Goal: Use online tool/utility: Utilize a website feature to perform a specific function

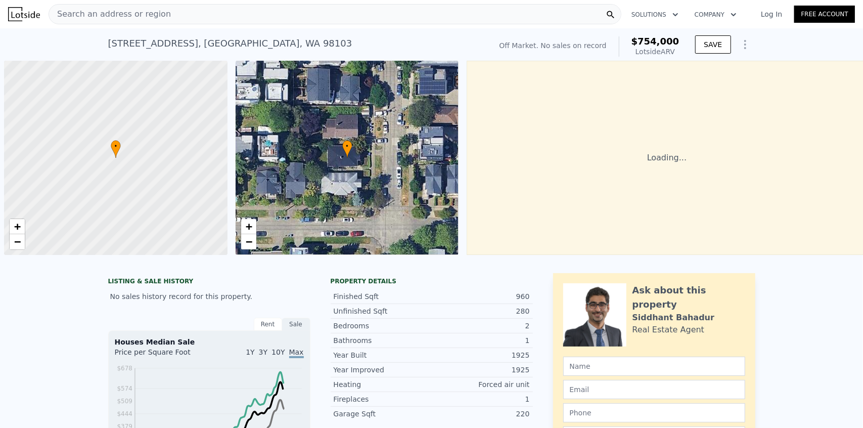
scroll to position [0, 4]
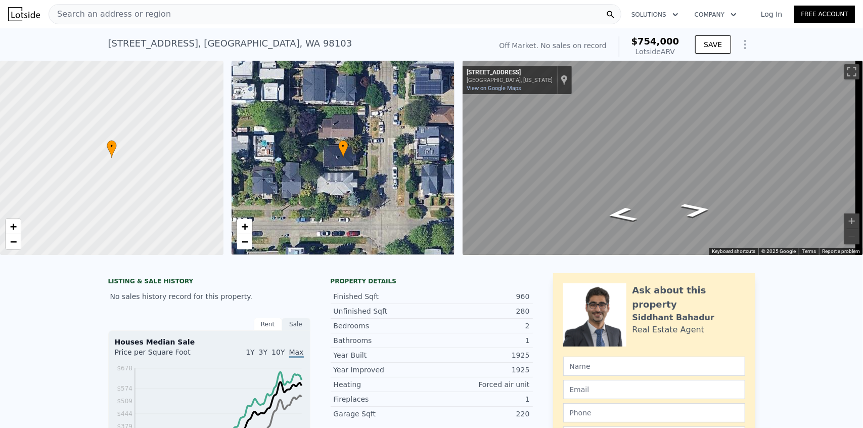
click at [745, 41] on icon "Show Options" at bounding box center [745, 44] width 1 height 8
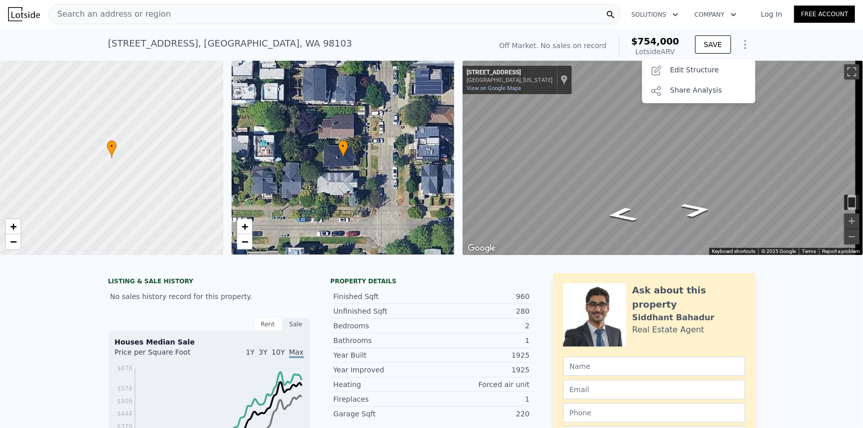
click at [719, 60] on div "Save Edit Structure Share Analysis" at bounding box center [698, 81] width 113 height 44
click at [715, 64] on div "Edit Structure" at bounding box center [698, 71] width 113 height 20
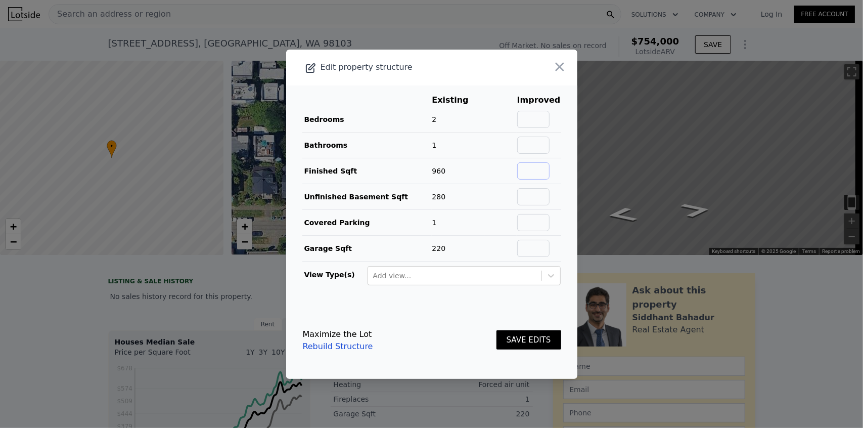
click at [543, 170] on input "text" at bounding box center [533, 170] width 32 height 17
click at [412, 335] on div "Maximize the Lot Rebuild Structure SAVE EDITS" at bounding box center [432, 340] width 258 height 44
click at [535, 178] on input "text" at bounding box center [533, 170] width 32 height 17
paste input "1240"
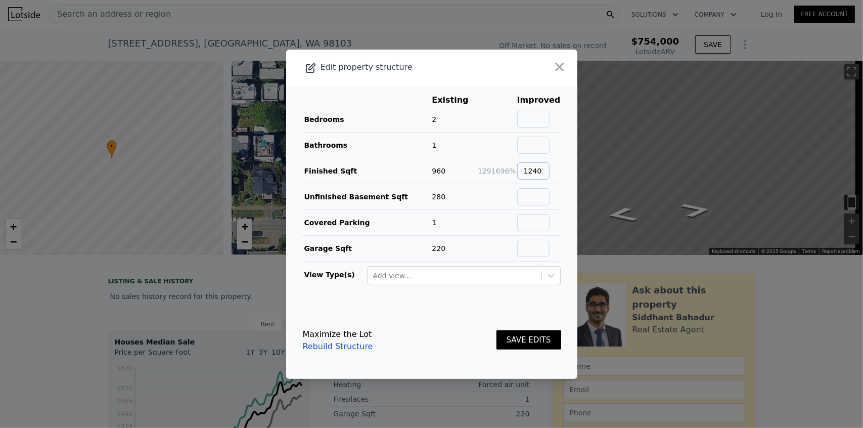
scroll to position [0, 11]
paste input "text"
type input "1240"
click at [529, 191] on input "text" at bounding box center [533, 196] width 32 height 17
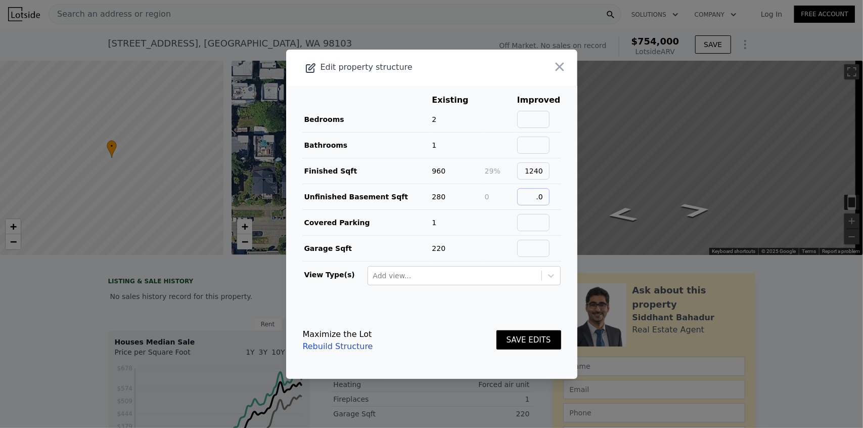
type input "."
type input "0"
click at [499, 190] on td "0" at bounding box center [500, 197] width 32 height 26
click at [537, 127] on input "text" at bounding box center [533, 119] width 32 height 17
type input "3"
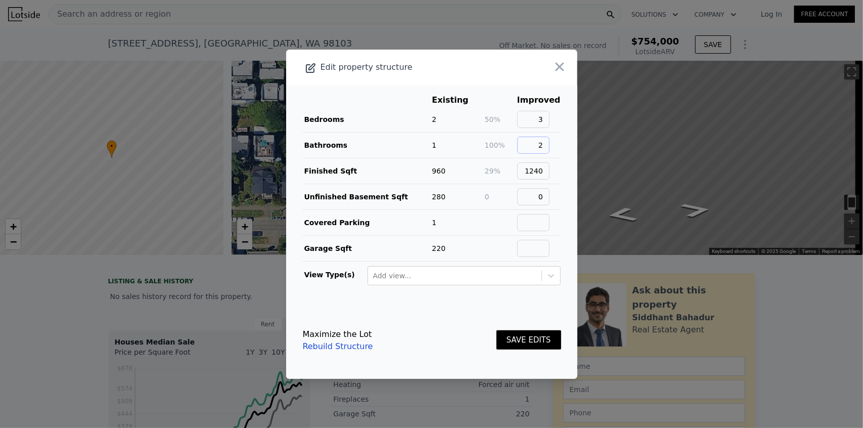
type input "2"
drag, startPoint x: 420, startPoint y: 330, endPoint x: 481, endPoint y: 325, distance: 61.3
click at [420, 330] on div "Maximize the Lot Rebuild Structure SAVE EDITS" at bounding box center [432, 340] width 258 height 44
click at [517, 331] on button "SAVE EDITS" at bounding box center [529, 340] width 65 height 20
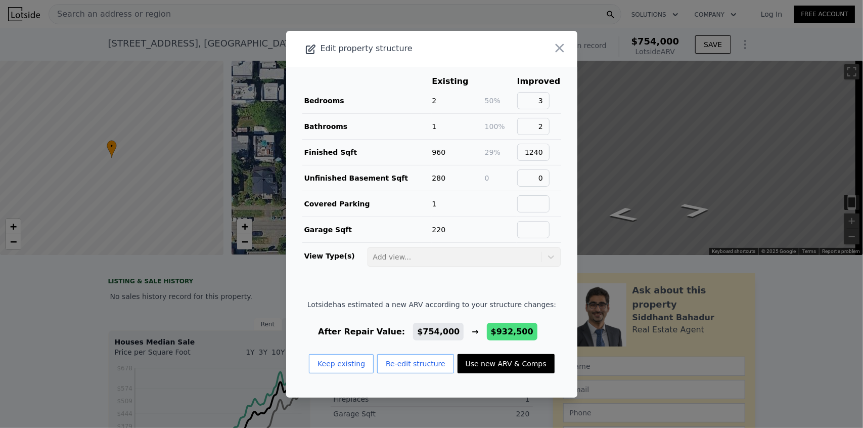
click at [510, 362] on button "Use new ARV & Comps" at bounding box center [506, 363] width 97 height 19
type input "4"
type input "2.75"
type input "1710"
type input "2512"
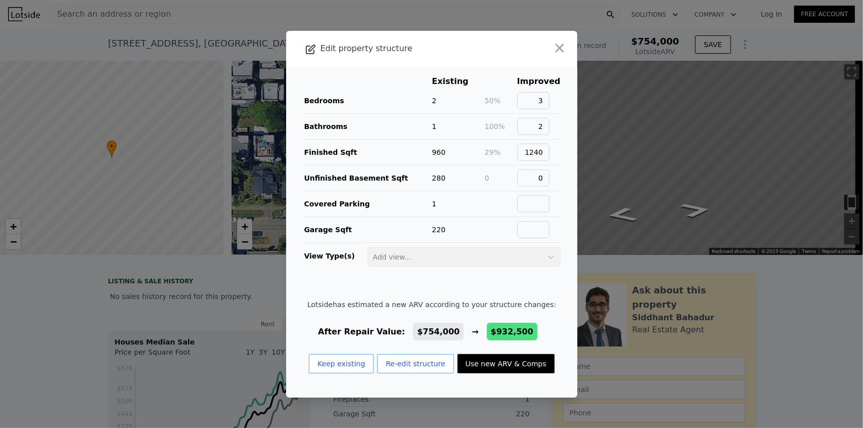
checkbox input "false"
type input "$ 932,500"
type input "$ 195,448"
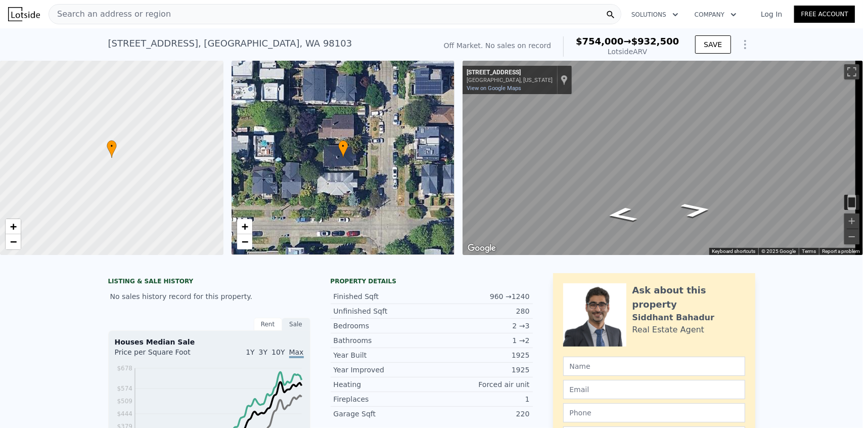
click at [513, 345] on div "1 → 2" at bounding box center [481, 340] width 98 height 10
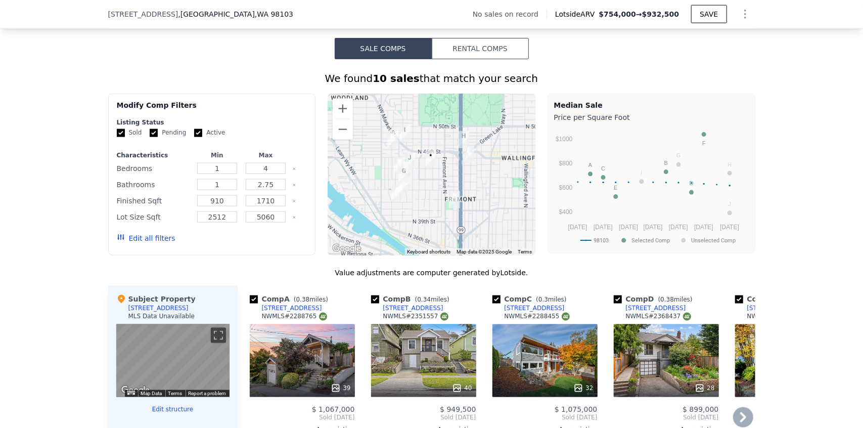
scroll to position [785, 0]
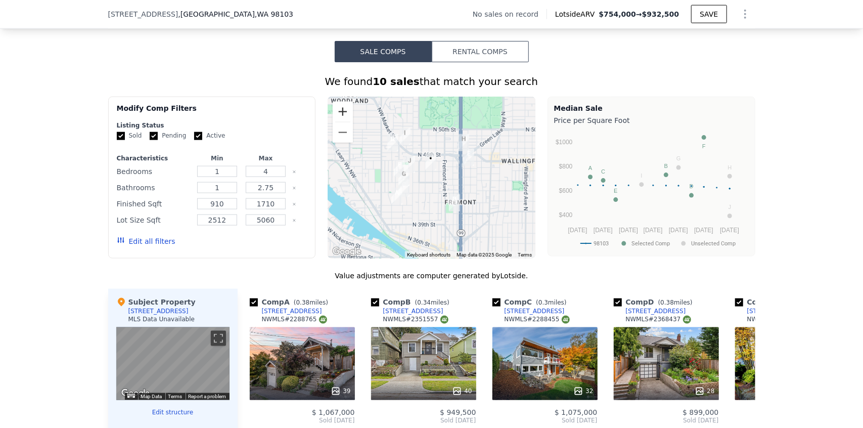
click at [339, 111] on button "Zoom in" at bounding box center [343, 112] width 20 height 20
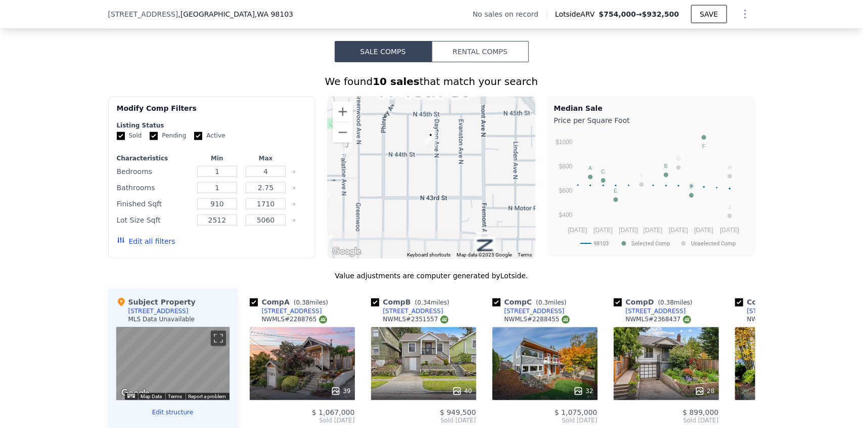
drag, startPoint x: 437, startPoint y: 208, endPoint x: 532, endPoint y: 156, distance: 108.4
click at [532, 156] on div "Modify Comp Filters Listing Status Sold Pending Active Characteristics Min Max …" at bounding box center [431, 178] width 647 height 162
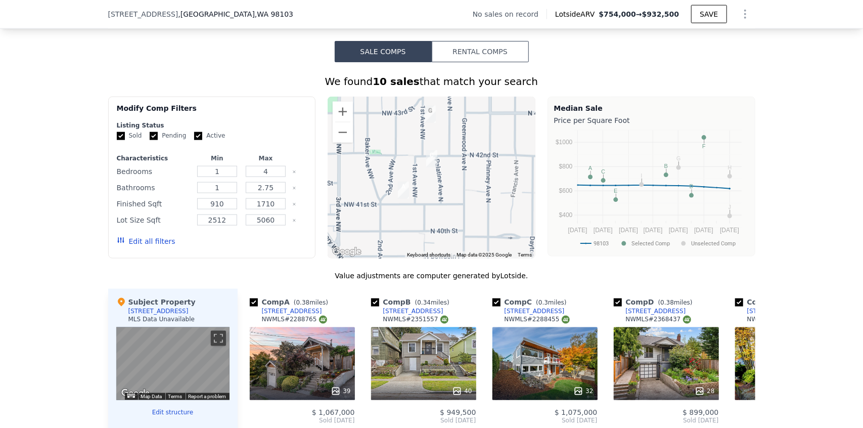
drag, startPoint x: 463, startPoint y: 183, endPoint x: 480, endPoint y: 150, distance: 36.6
click at [480, 150] on div at bounding box center [432, 178] width 208 height 162
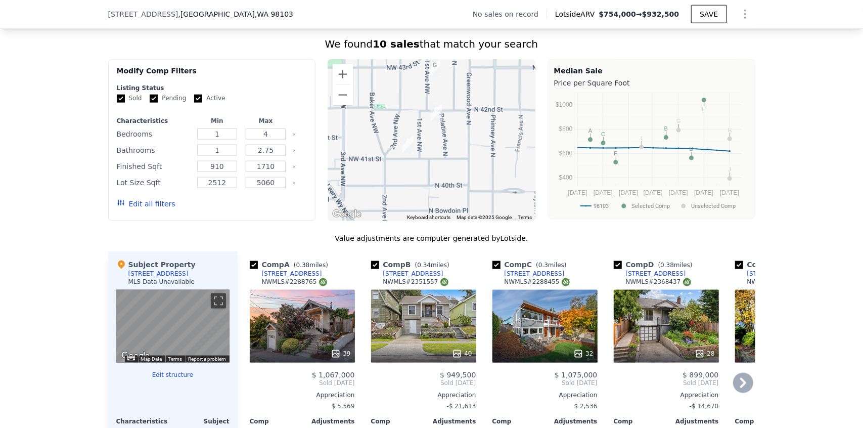
scroll to position [886, 0]
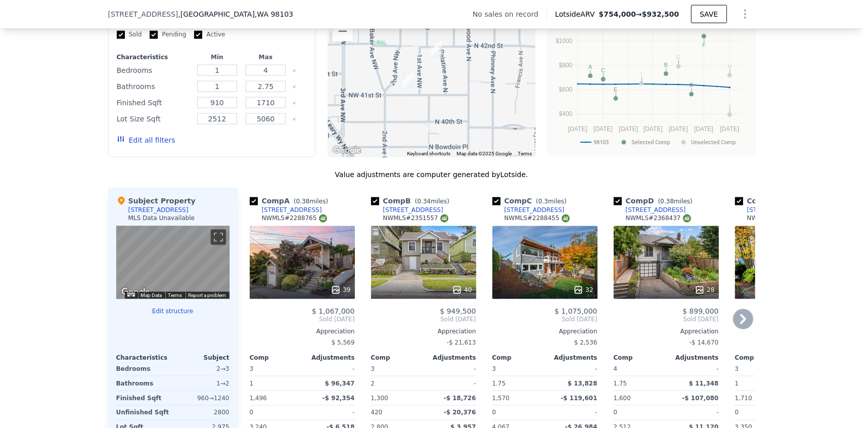
click at [292, 269] on div "39" at bounding box center [302, 262] width 105 height 73
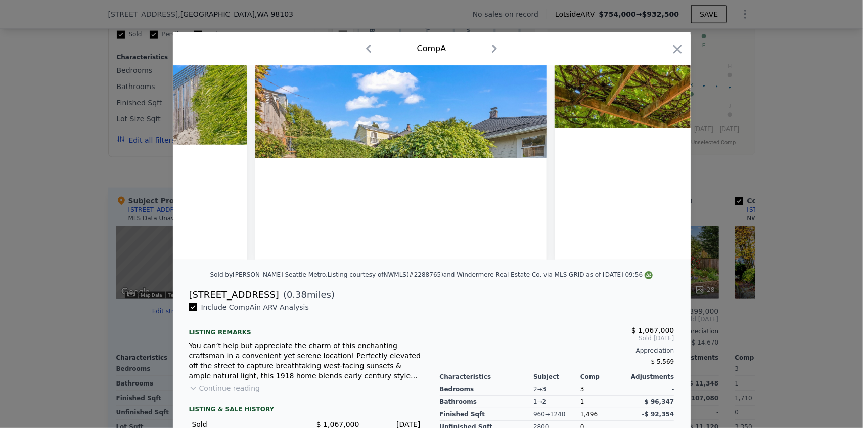
scroll to position [0, 8970]
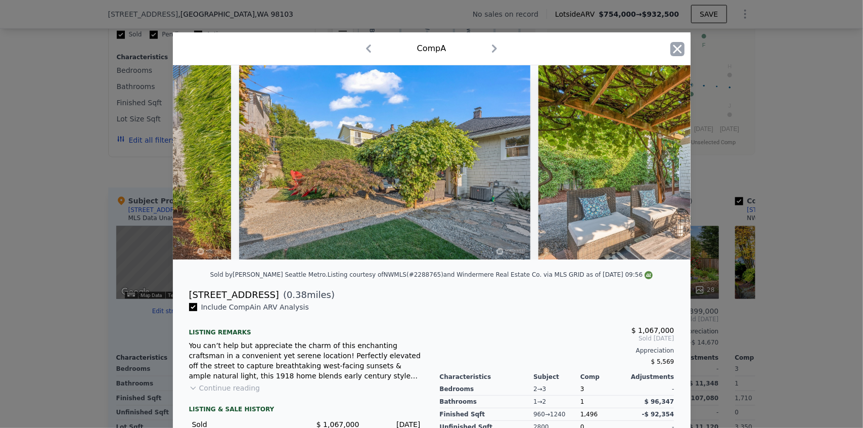
click at [679, 44] on icon "button" at bounding box center [677, 49] width 14 height 14
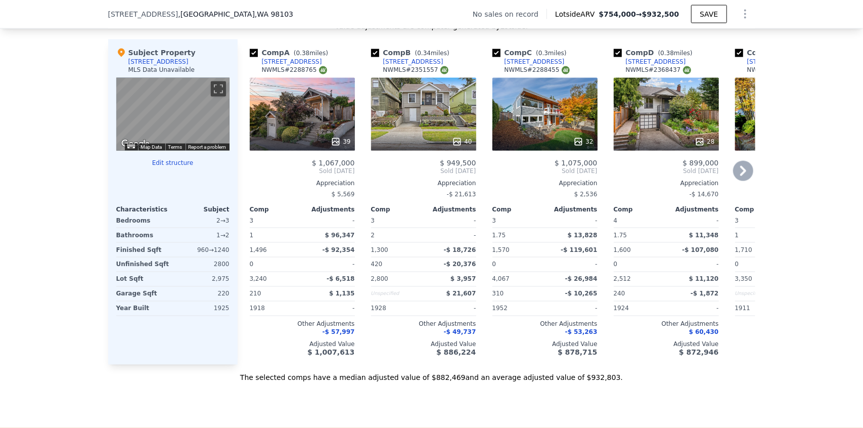
scroll to position [1088, 0]
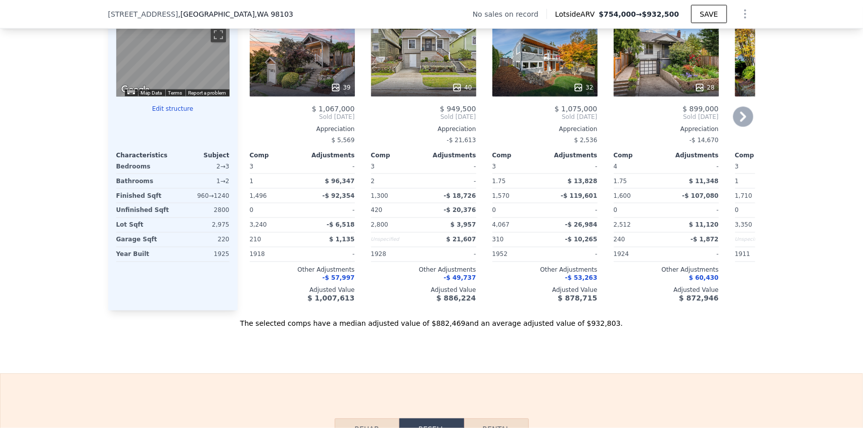
click at [438, 70] on div "40" at bounding box center [423, 60] width 105 height 73
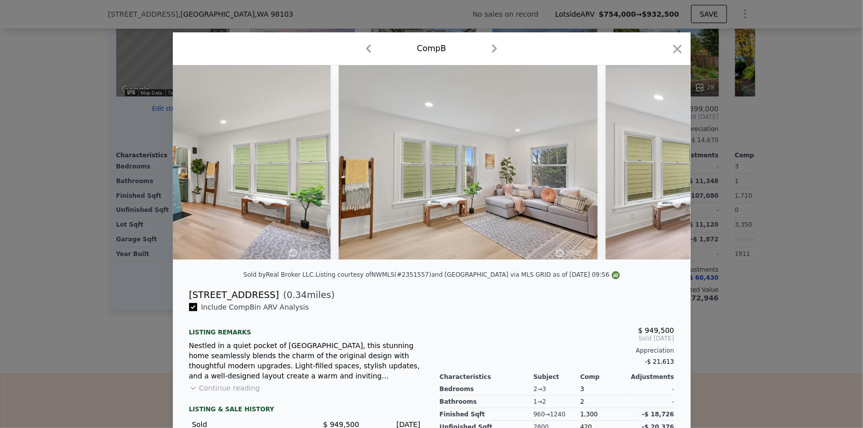
scroll to position [0, 1437]
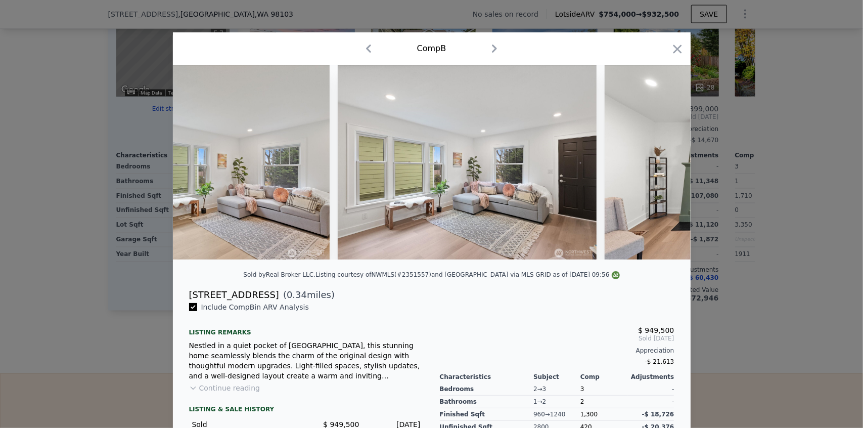
click at [303, 312] on div "Include Comp B in ARV Analysis" at bounding box center [306, 307] width 235 height 10
click at [67, 255] on div at bounding box center [431, 214] width 863 height 428
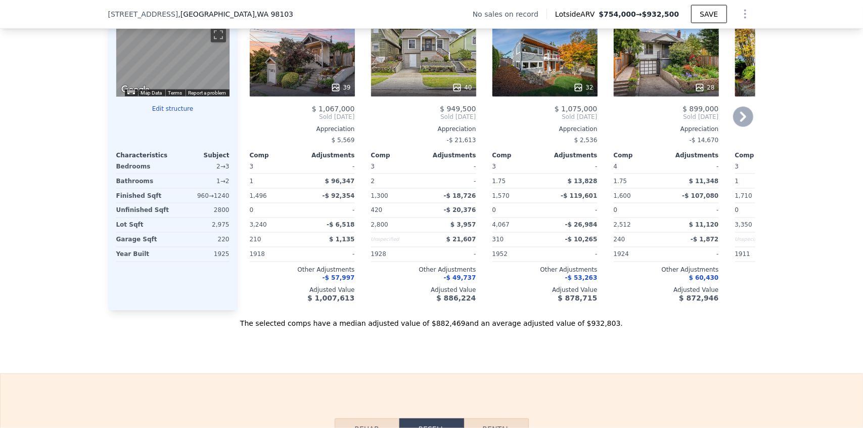
click at [407, 84] on div at bounding box center [423, 87] width 105 height 18
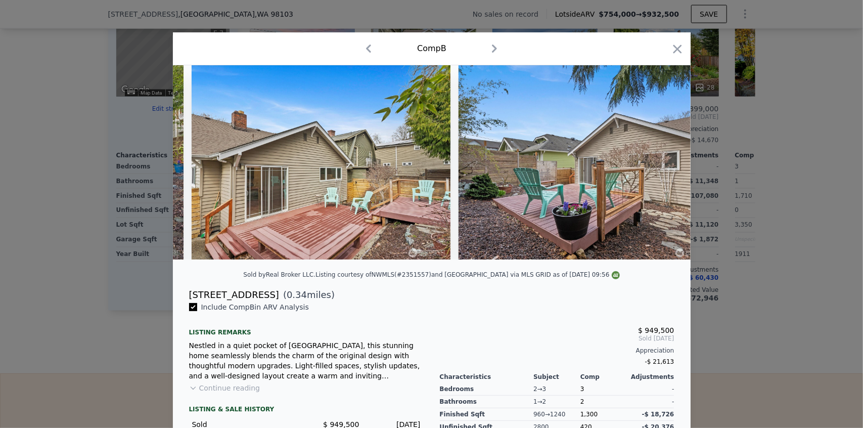
scroll to position [0, 8272]
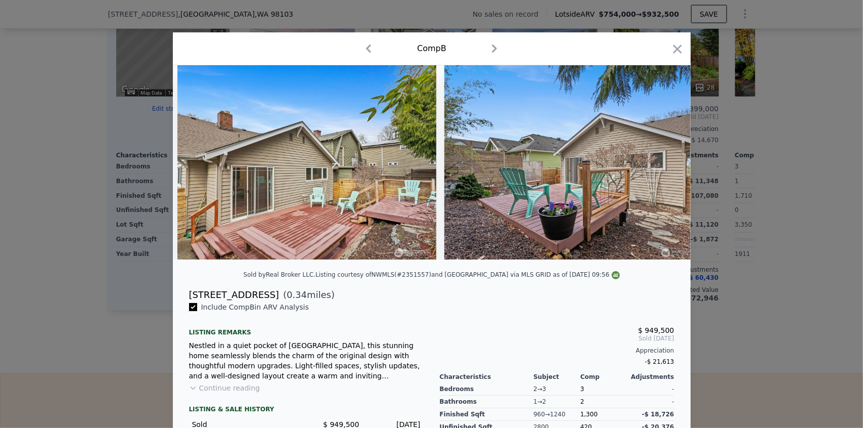
click at [818, 150] on div at bounding box center [431, 214] width 863 height 428
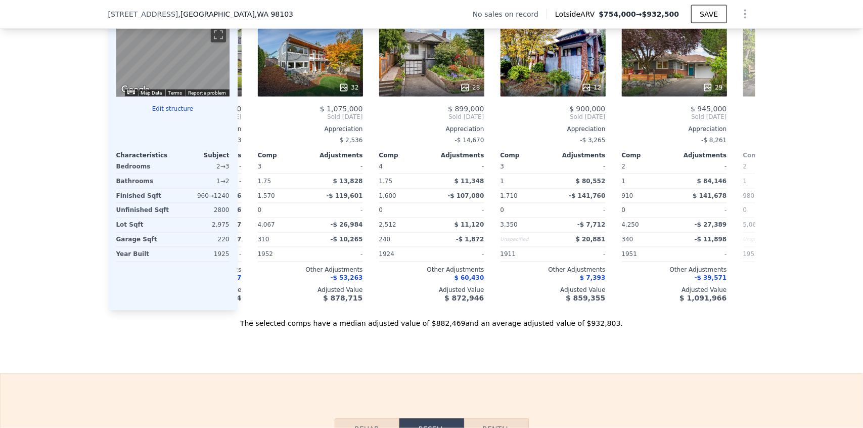
scroll to position [0, 233]
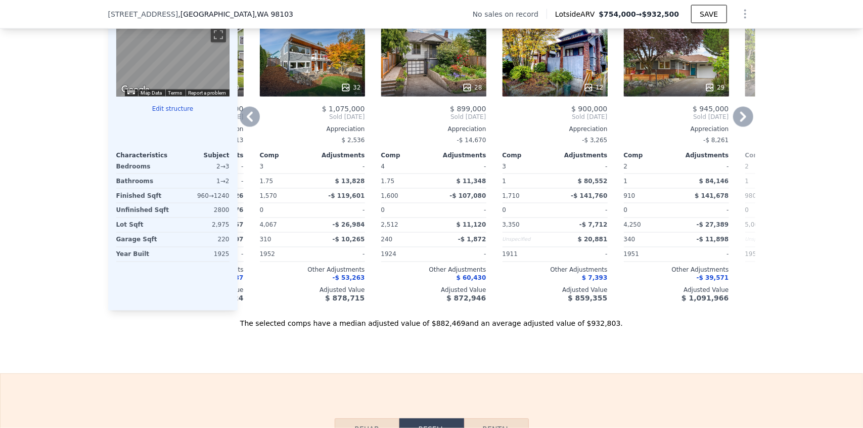
click at [465, 45] on div "28" at bounding box center [433, 60] width 105 height 73
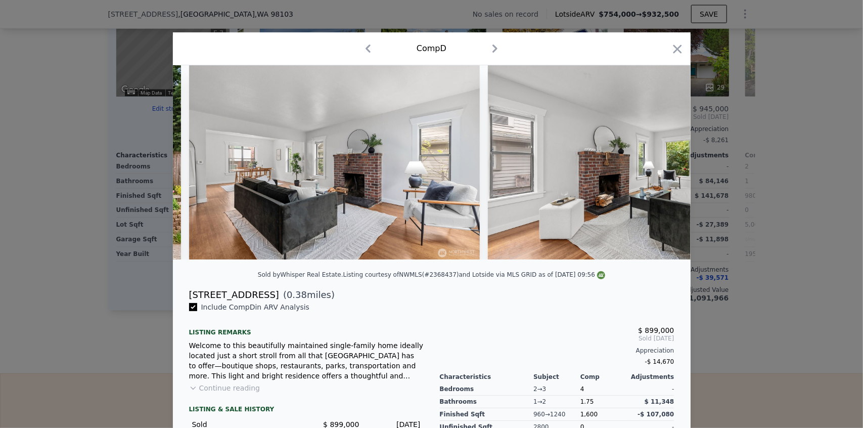
scroll to position [0, 1812]
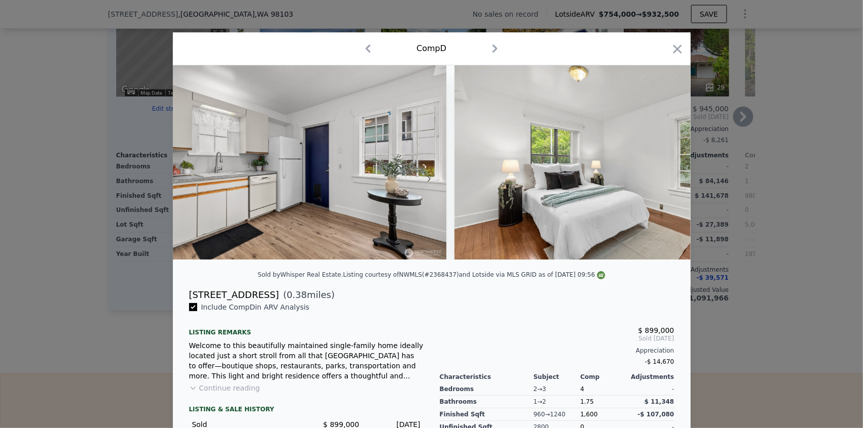
click at [750, 126] on div at bounding box center [431, 214] width 863 height 428
click at [749, 124] on div "$ 775,000 Sold [DATE] Appreciation -$ 17,927 Comp Adjustments 2 - 1 $ 68,007 98…" at bounding box center [797, 204] width 105 height 198
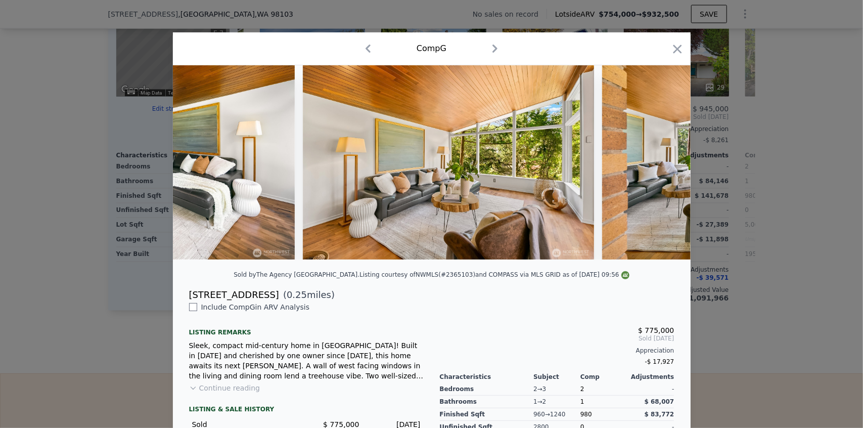
scroll to position [0, 2718]
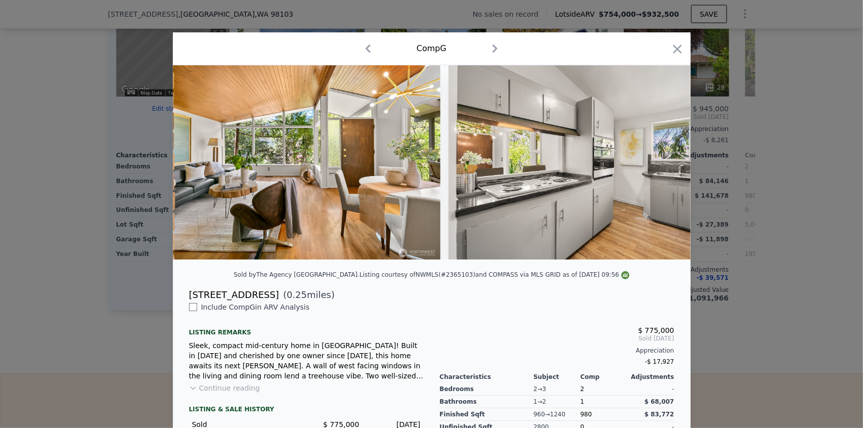
click at [751, 137] on div at bounding box center [431, 214] width 863 height 428
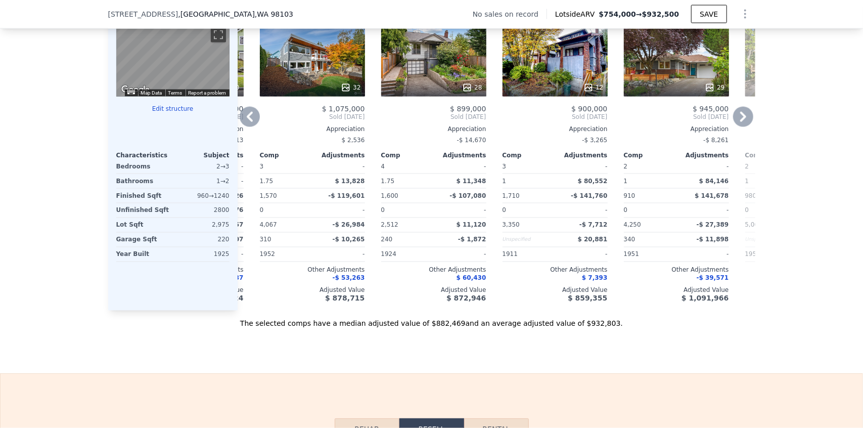
click at [683, 62] on div "29" at bounding box center [676, 60] width 105 height 73
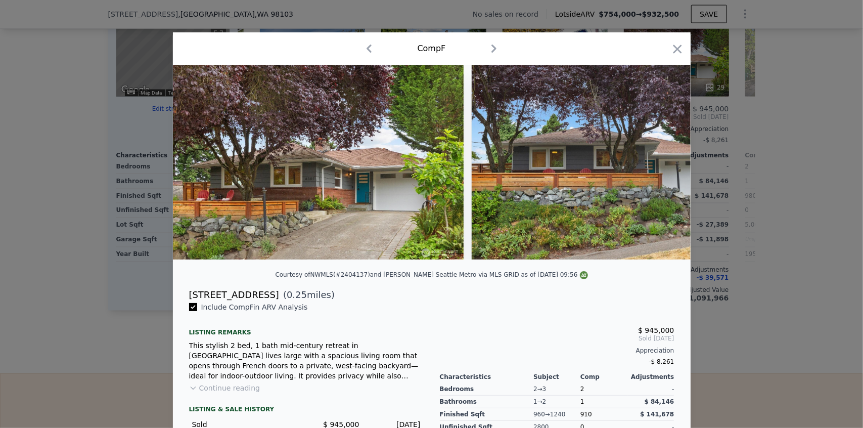
click at [406, 267] on div at bounding box center [432, 166] width 518 height 202
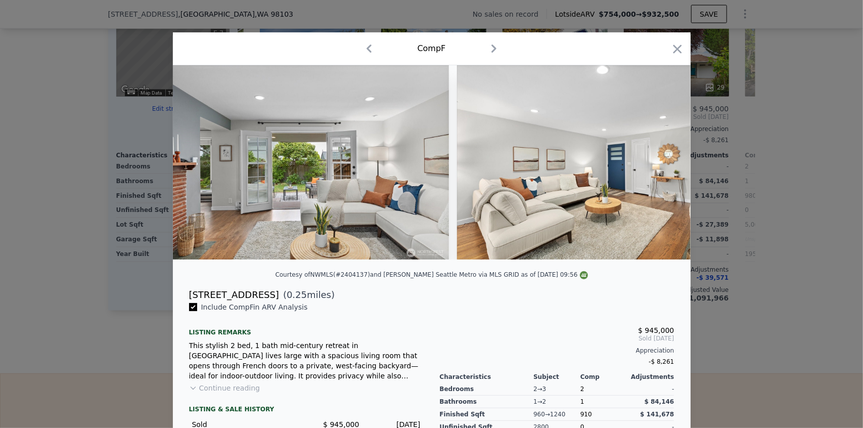
click at [464, 267] on div at bounding box center [432, 166] width 518 height 202
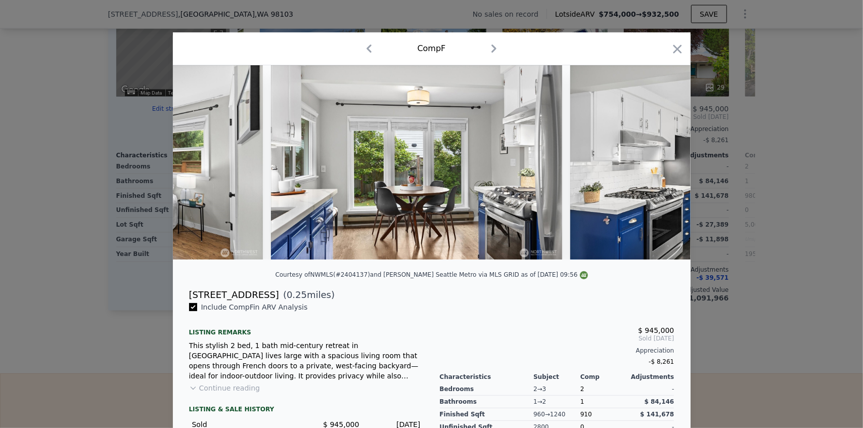
scroll to position [0, 3624]
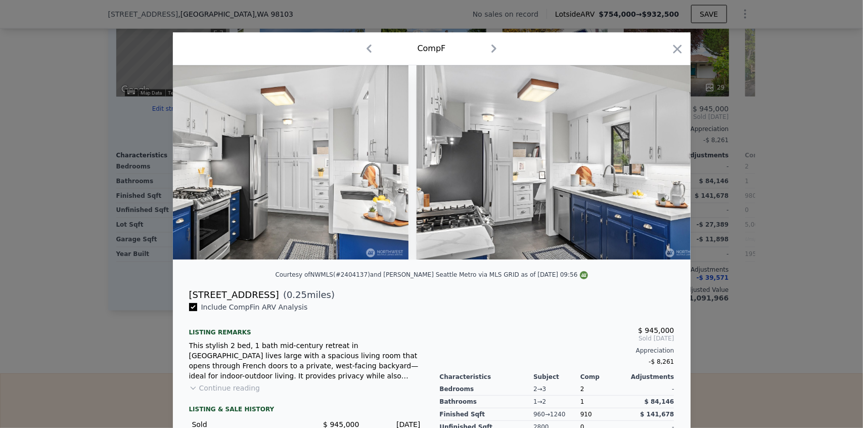
click at [740, 176] on div at bounding box center [431, 214] width 863 height 428
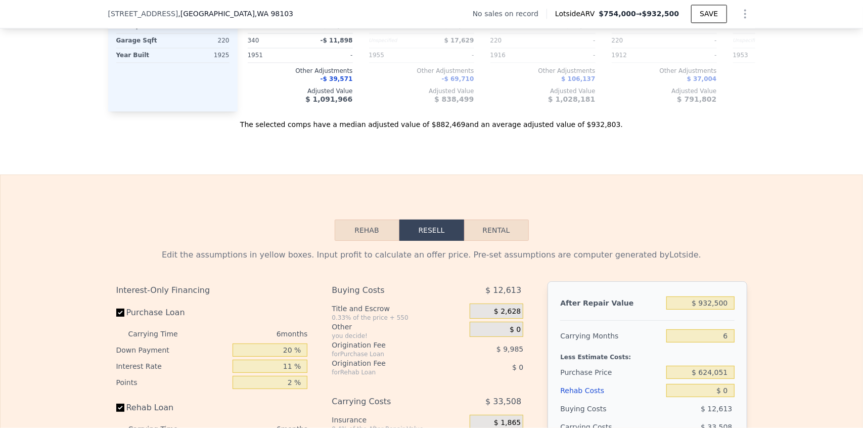
scroll to position [1341, 0]
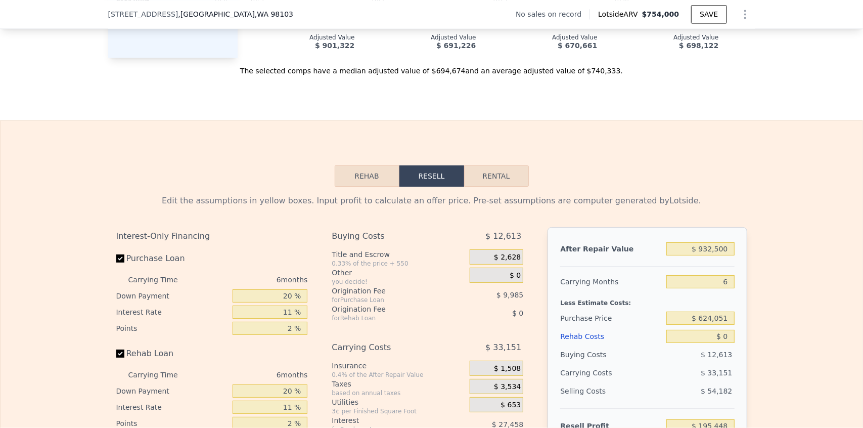
type input "3"
type input "2"
type input "1300"
type input "2800"
type input "$ 754,000"
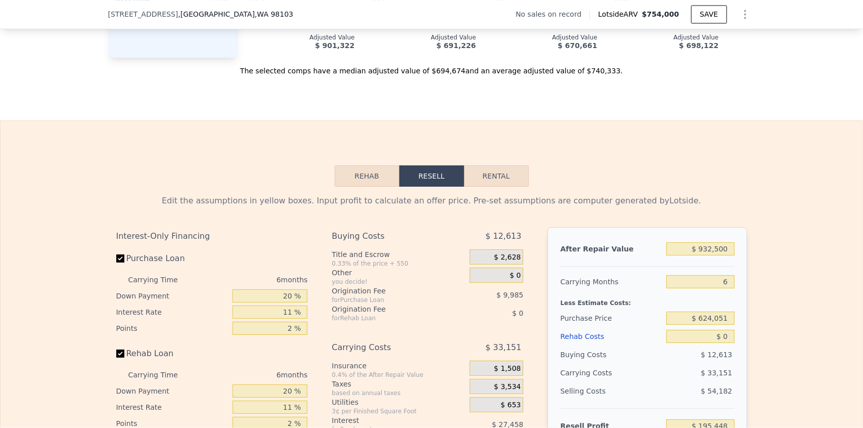
type input "$ 30,003"
checkbox input "true"
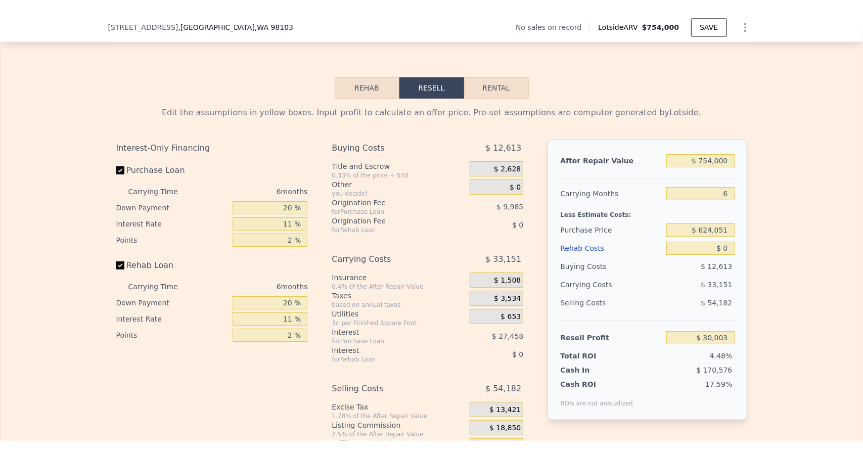
scroll to position [0, 0]
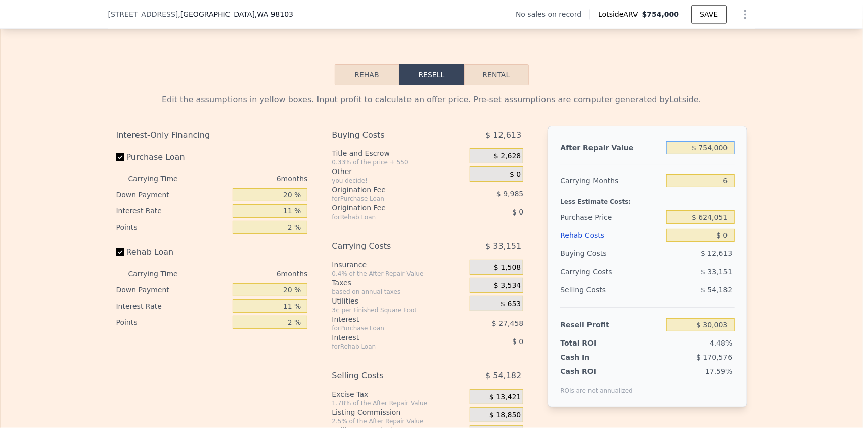
click at [718, 144] on input "$ 754,000" at bounding box center [700, 147] width 68 height 13
type input "$ 9,500"
type input "-$ 660,053"
type input "$ 950,000"
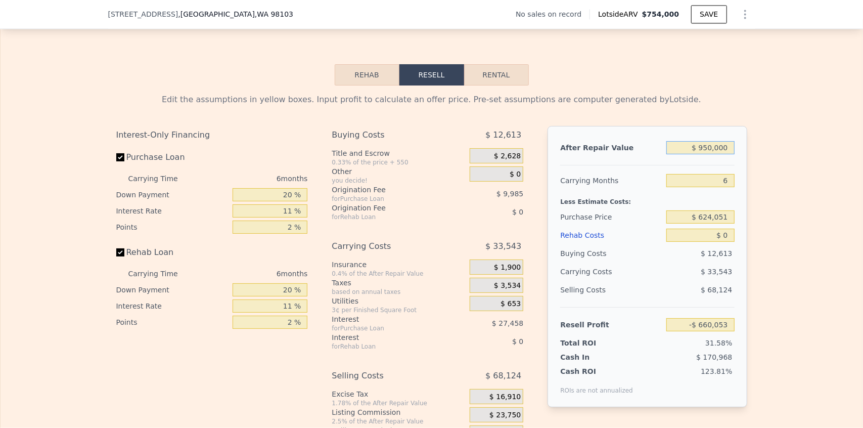
type input "$ 211,669"
type input "$ 950,000"
click at [707, 219] on input "$ 624,051" at bounding box center [700, 216] width 68 height 13
click at [357, 75] on button "Rehab" at bounding box center [367, 74] width 65 height 21
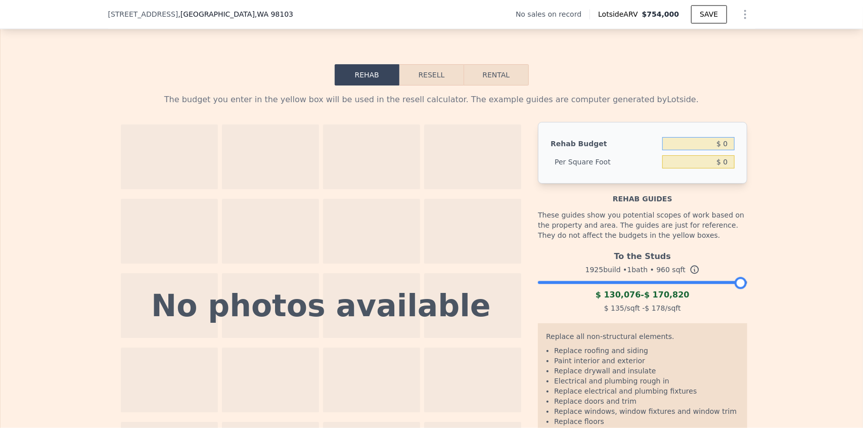
drag, startPoint x: 720, startPoint y: 147, endPoint x: 731, endPoint y: 134, distance: 16.8
click at [734, 149] on div "Rehab Budget $ 0 Per Square Foot $ 0" at bounding box center [642, 153] width 209 height 62
type input "$ 0"
click at [756, 159] on div "The budget you enter in the yellow box will be used in the resell calculator. T…" at bounding box center [432, 286] width 862 height 403
type input "$ 140"
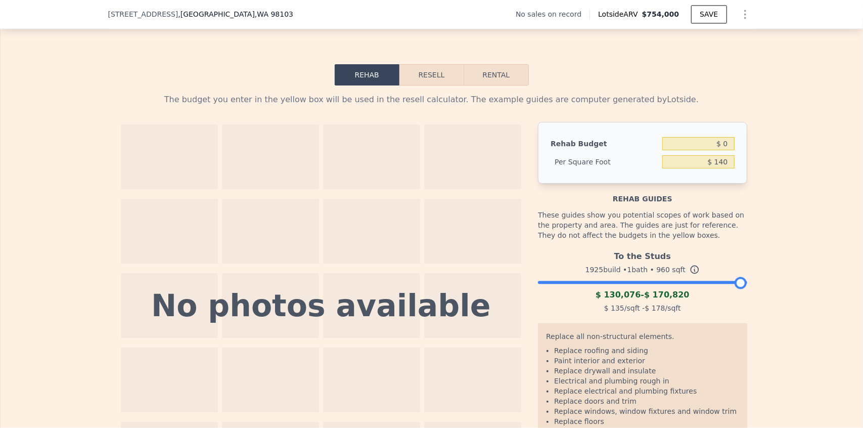
click at [598, 171] on div "Per Square Foot" at bounding box center [605, 162] width 108 height 18
type input "$ 134,400"
click at [417, 69] on button "Resell" at bounding box center [431, 74] width 64 height 21
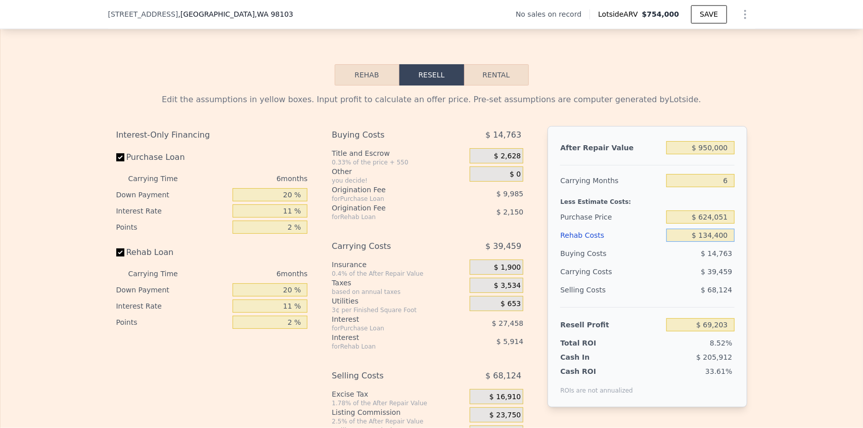
click at [707, 235] on input "$ 134,400" at bounding box center [700, 235] width 68 height 13
click at [707, 236] on input "$ 134,400" at bounding box center [700, 235] width 68 height 13
type input "$ 150,000"
type input "$ 52,669"
type input "$ 150,000"
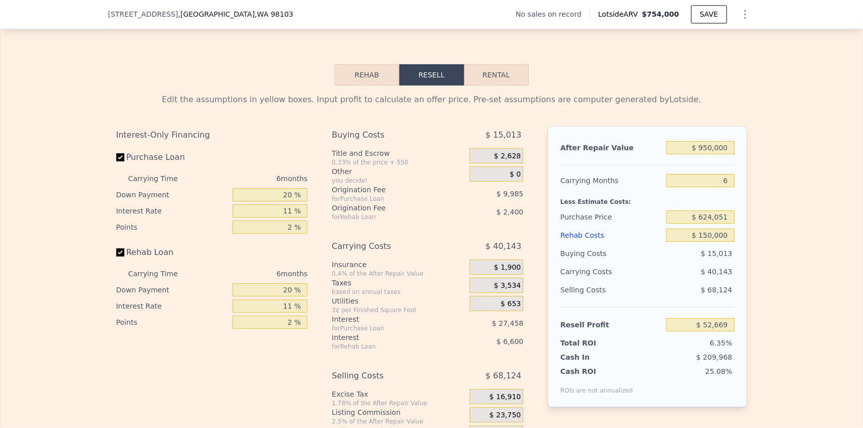
click at [760, 168] on div "Edit the assumptions in yellow boxes. Input profit to calculate an offer price.…" at bounding box center [432, 273] width 862 height 376
click at [721, 181] on input "6" at bounding box center [700, 180] width 68 height 13
click at [759, 190] on div "Edit the assumptions in yellow boxes. Input profit to calculate an offer price.…" at bounding box center [432, 273] width 862 height 376
drag, startPoint x: 726, startPoint y: 181, endPoint x: 711, endPoint y: 182, distance: 15.2
click at [711, 182] on input "6" at bounding box center [700, 180] width 68 height 13
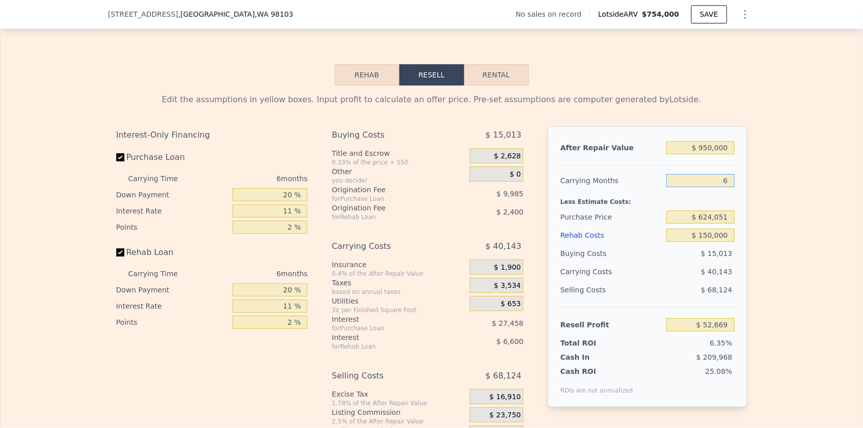
type input "4"
type input "$ 66,050"
click at [768, 213] on div "Edit the assumptions in yellow boxes. Input profit to calculate an offer price.…" at bounding box center [432, 273] width 862 height 376
click at [724, 184] on input "4" at bounding box center [700, 180] width 68 height 13
type input "6"
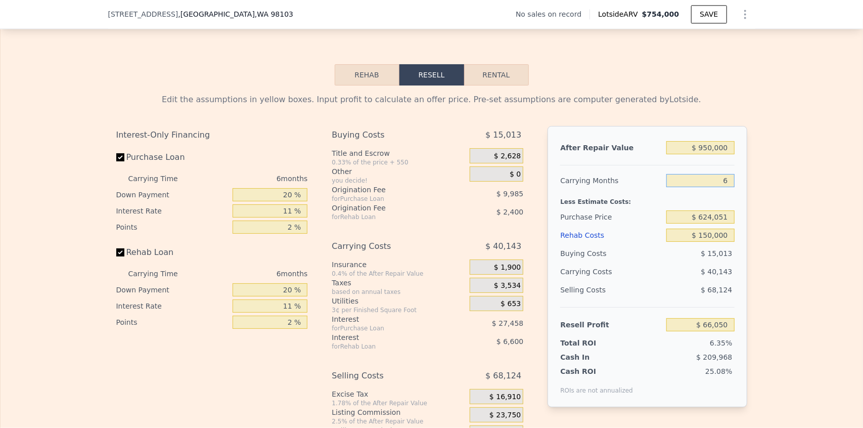
type input "$ 52,669"
type input "6"
click at [741, 186] on div "After Repair Value $ 950,000 Carrying Months 6 Less Estimate Costs: Purchase Pr…" at bounding box center [647, 266] width 199 height 281
click at [708, 328] on input "$ 52,669" at bounding box center [700, 324] width 68 height 13
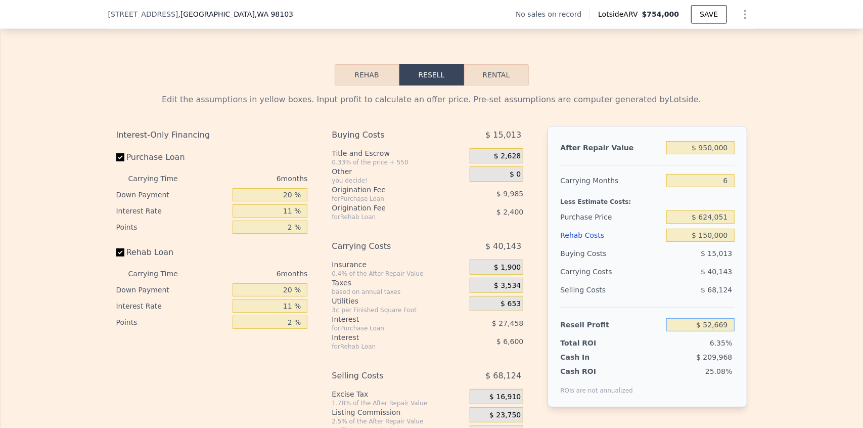
click at [708, 328] on input "$ 52,669" at bounding box center [700, 324] width 68 height 13
type input "$ 100,000"
click at [796, 298] on div "Edit the assumptions in yellow boxes. Input profit to calculate an offer price.…" at bounding box center [432, 273] width 862 height 376
type input "$ 579,536"
click at [710, 217] on input "$ 579,536" at bounding box center [700, 216] width 68 height 13
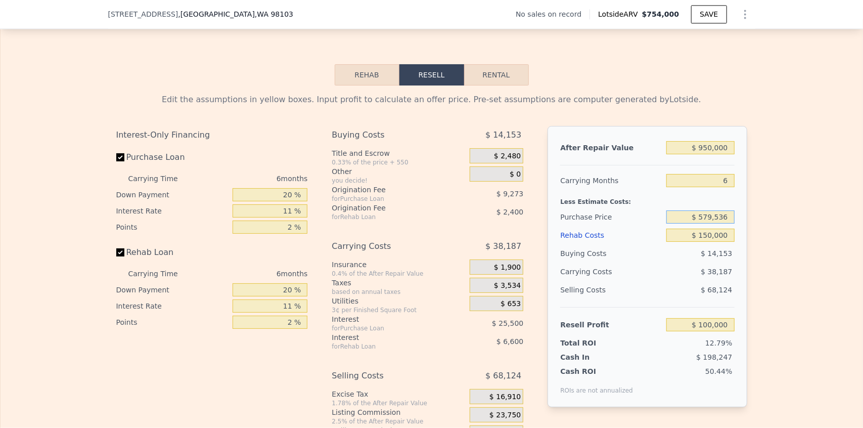
click at [710, 217] on input "$ 579,536" at bounding box center [700, 216] width 68 height 13
drag, startPoint x: 714, startPoint y: 182, endPoint x: 736, endPoint y: 183, distance: 21.8
click at [736, 183] on div "After Repair Value $ 950,000 Carrying Months 6 Less Estimate Costs: Purchase Pr…" at bounding box center [647, 266] width 199 height 281
type input "4"
type input "$ 112,729"
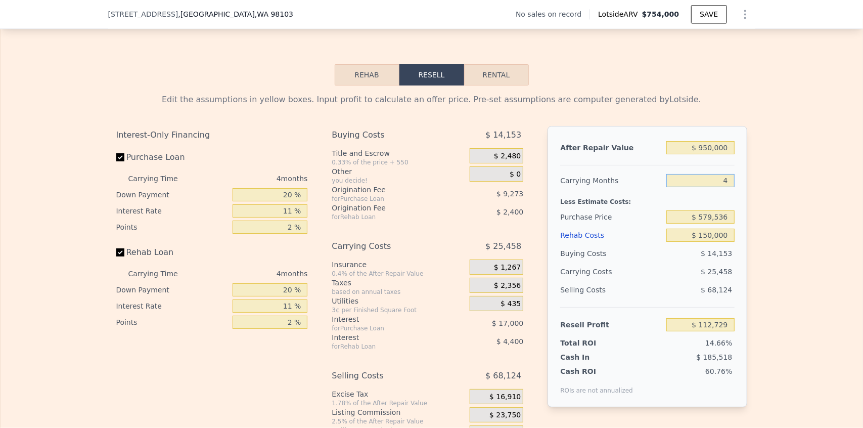
type input "4"
click at [739, 182] on div "After Repair Value $ 950,000 Carrying Months 4 Less Estimate Costs: Purchase Pr…" at bounding box center [647, 266] width 199 height 281
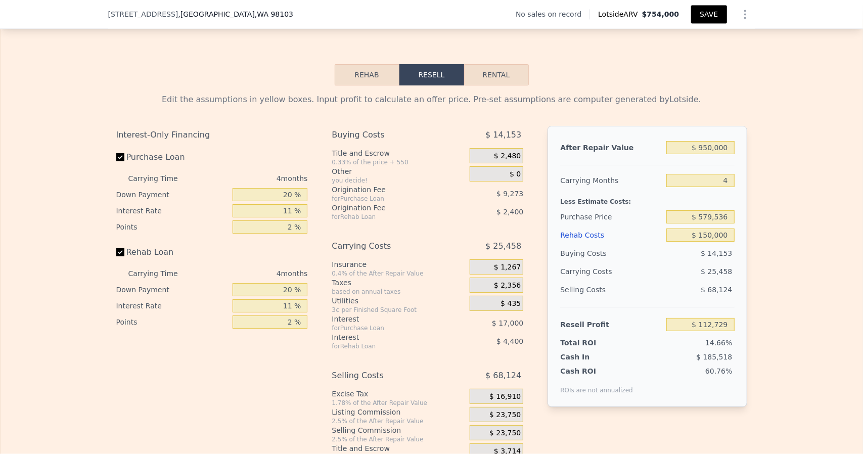
type input "$ 754,000"
type input "6"
type input "$ 0"
type input "$ 30,003"
